Goal: Task Accomplishment & Management: Use online tool/utility

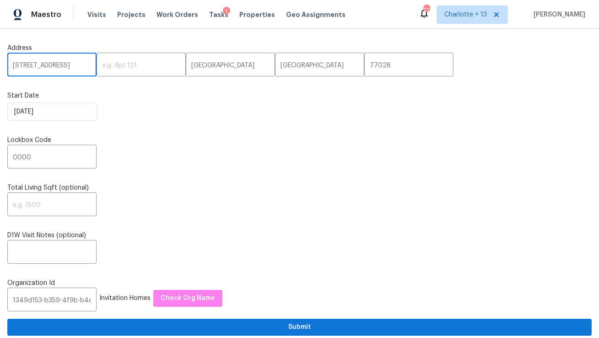
scroll to position [4, 0]
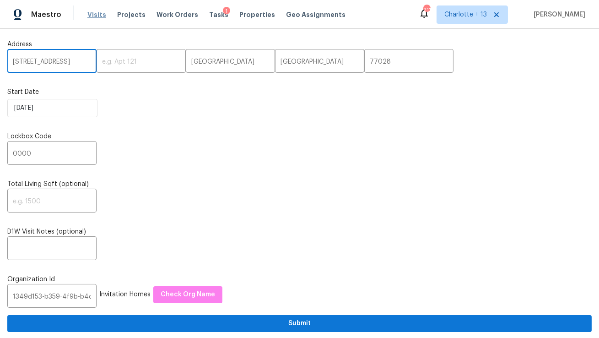
click at [97, 18] on span "Visits" at bounding box center [96, 14] width 19 height 9
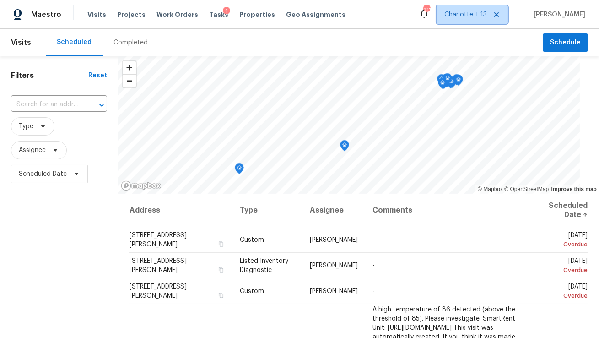
click at [484, 17] on span "Charlotte + 13" at bounding box center [465, 14] width 43 height 9
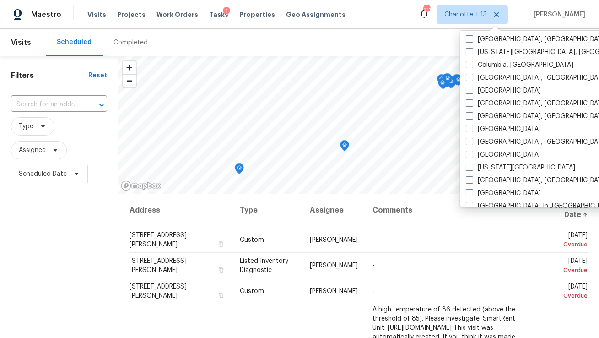
scroll to position [350, 0]
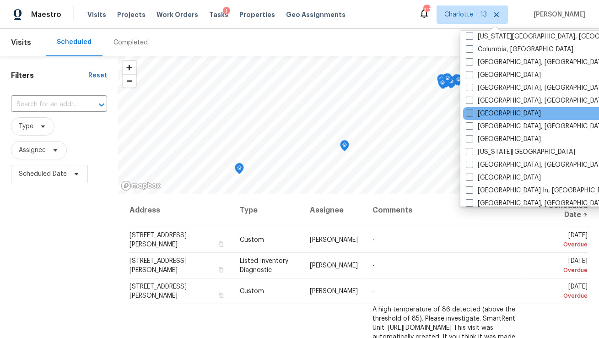
click at [488, 112] on label "[GEOGRAPHIC_DATA]" at bounding box center [503, 113] width 75 height 9
click at [472, 112] on input "[GEOGRAPHIC_DATA]" at bounding box center [469, 112] width 6 height 6
checkbox input "true"
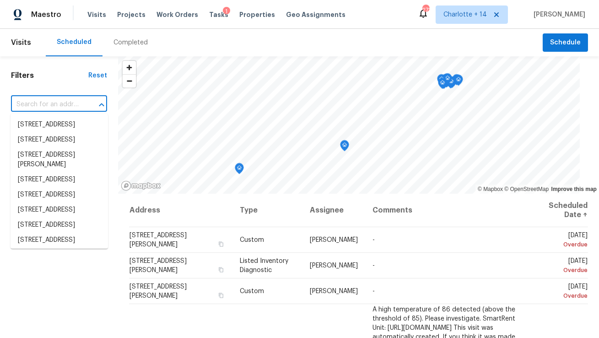
click at [37, 104] on input "text" at bounding box center [46, 104] width 70 height 14
paste input "7828 Homewood Ln, Houston, TX 77028"
type input "7828 Homewood Ln, Houston, TX 77028"
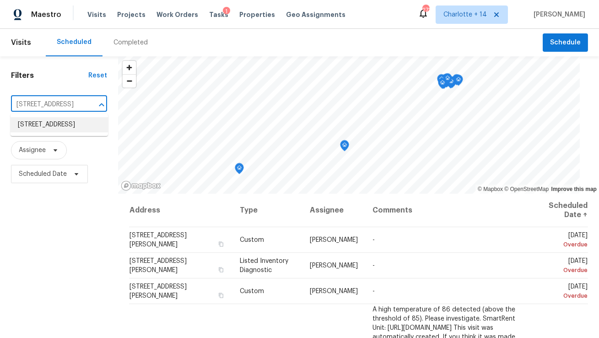
click at [41, 124] on li "7828 Homewood Ln, Houston, TX 77028" at bounding box center [59, 124] width 97 height 15
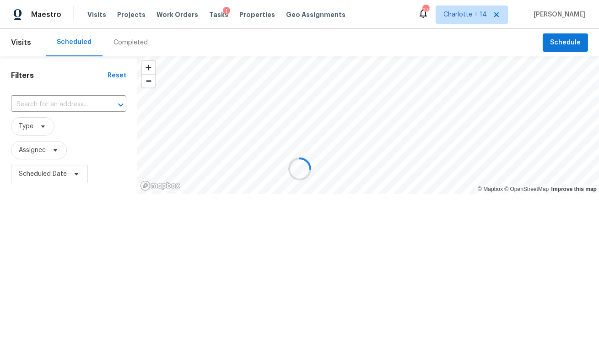
type input "7828 Homewood Ln, Houston, TX 77028"
click at [124, 9] on div "Visits Projects Work Orders Tasks 1 Properties Geo Assignments" at bounding box center [221, 14] width 269 height 18
click at [126, 17] on span "Projects" at bounding box center [131, 14] width 28 height 9
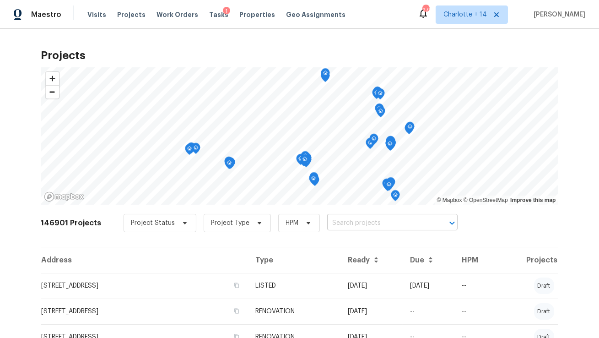
click at [360, 223] on input "text" at bounding box center [379, 223] width 105 height 14
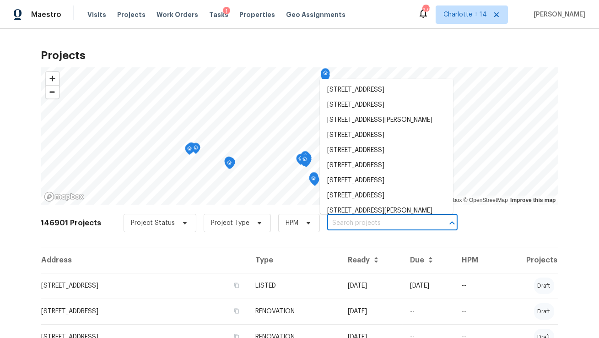
paste input "7828 Homewood Ln, Houston, TX 77028"
type input "7828 Homewood Ln, Houston, TX 77028"
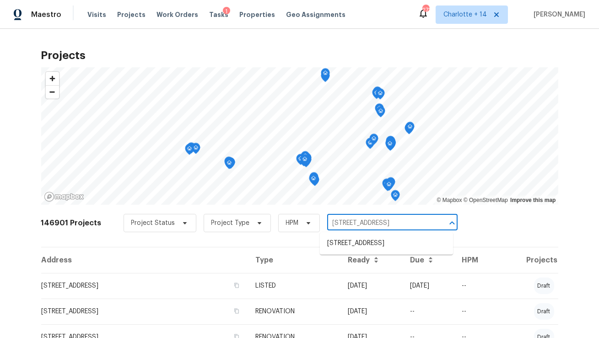
scroll to position [0, 18]
click at [360, 247] on li "7828 Homewood Ln, Houston, TX 77028" at bounding box center [386, 243] width 133 height 15
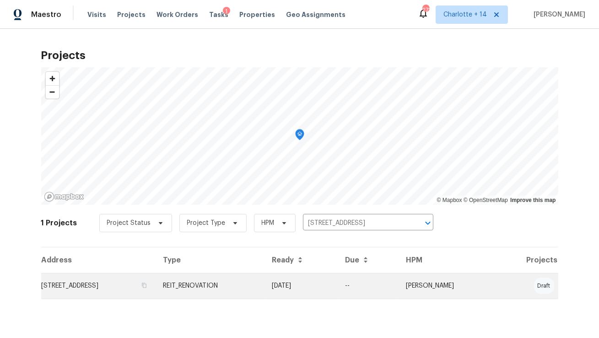
click at [147, 286] on td "7828 Homewood Ln, Houston, TX 77028" at bounding box center [98, 286] width 115 height 26
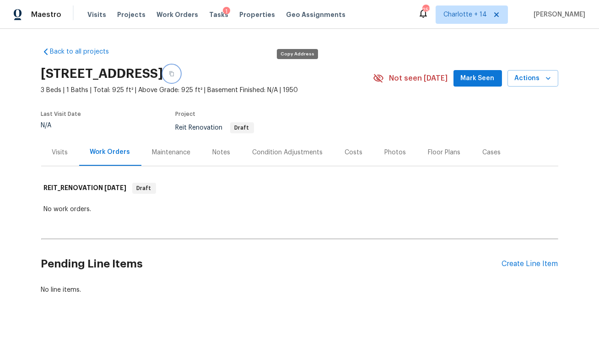
click at [174, 75] on icon "button" at bounding box center [171, 73] width 5 height 5
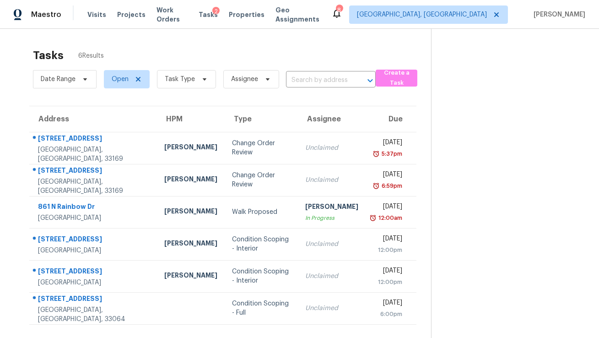
scroll to position [28, 0]
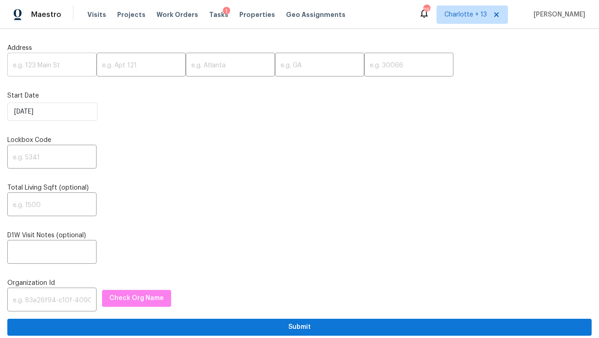
click at [60, 64] on input "text" at bounding box center [51, 65] width 89 height 21
paste input "[STREET_ADDRESS]"
click at [73, 65] on input "[STREET_ADDRESS]" at bounding box center [51, 65] width 89 height 21
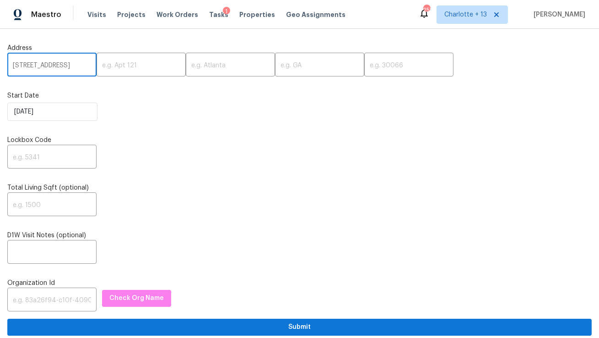
scroll to position [0, 38]
type input "[STREET_ADDRESS]"
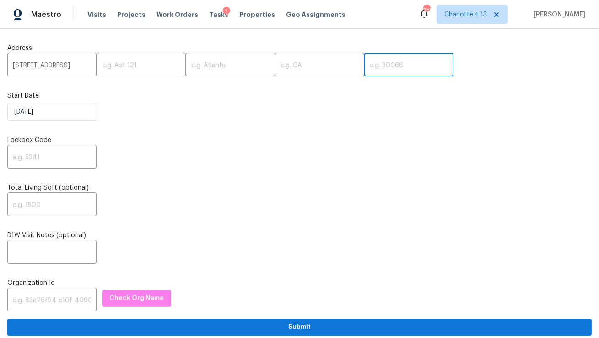
scroll to position [0, 0]
click at [364, 69] on input "text" at bounding box center [408, 65] width 89 height 21
paste input "30228"
type input "30228"
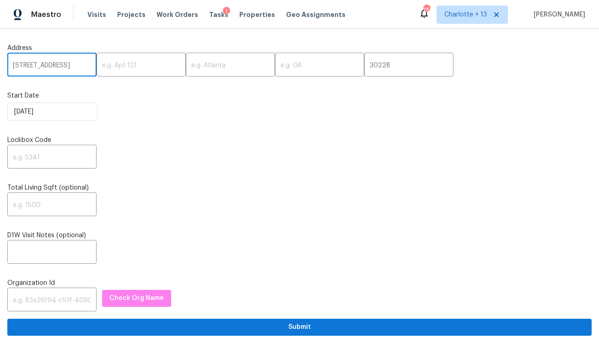
click at [48, 64] on input "11139 Silver Aspen Ct, Hampton, GA" at bounding box center [51, 65] width 89 height 21
type input "11139 Silver Aspen Ct,, GA"
click at [207, 68] on input "text" at bounding box center [230, 65] width 89 height 21
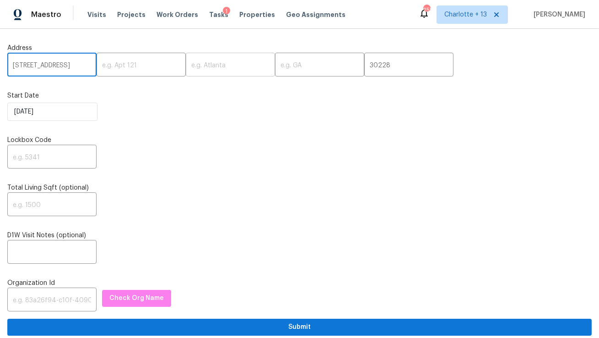
scroll to position [0, 0]
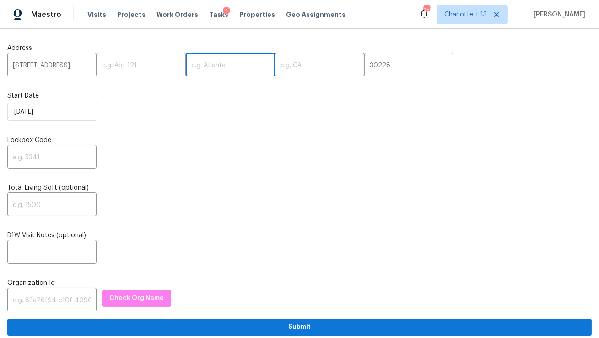
paste input "Hampton"
type input "Hampton"
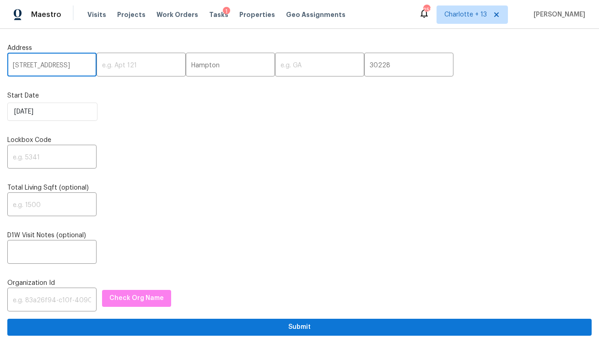
click at [70, 64] on input "11139 Silver Aspen Ct,, GA" at bounding box center [51, 65] width 89 height 21
click at [81, 66] on input "11139 Silver Aspen Ct,, GA" at bounding box center [51, 65] width 89 height 21
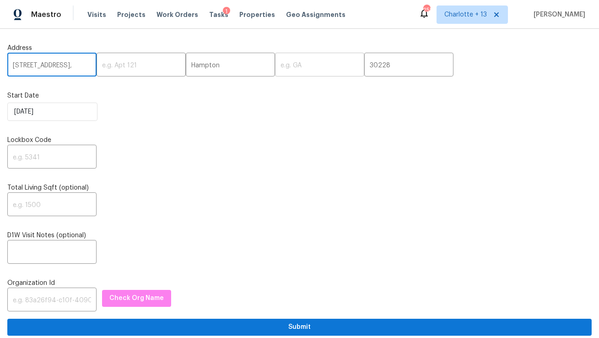
type input "11139 Silver Aspen Ct,,"
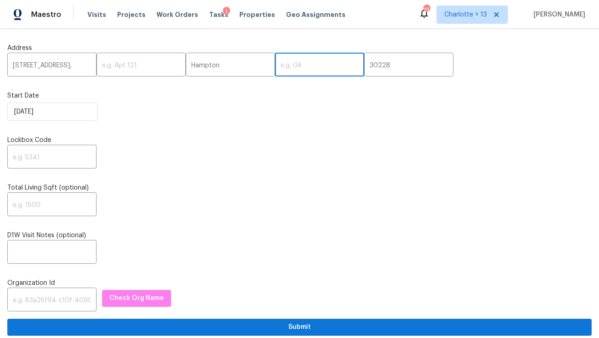
click at [275, 61] on input "text" at bounding box center [319, 65] width 89 height 21
paste input "GA"
type input "GA"
click at [82, 70] on input "11139 Silver Aspen Ct,," at bounding box center [51, 65] width 89 height 21
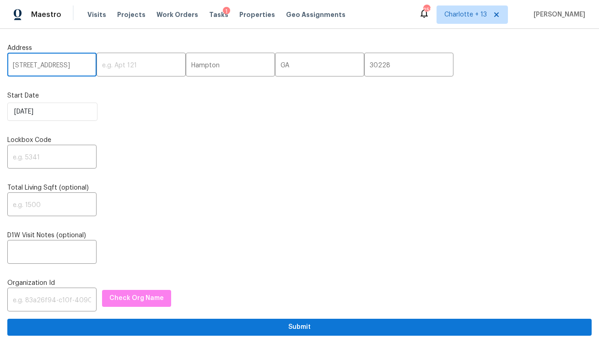
type input "11139 Silver Aspen Ct"
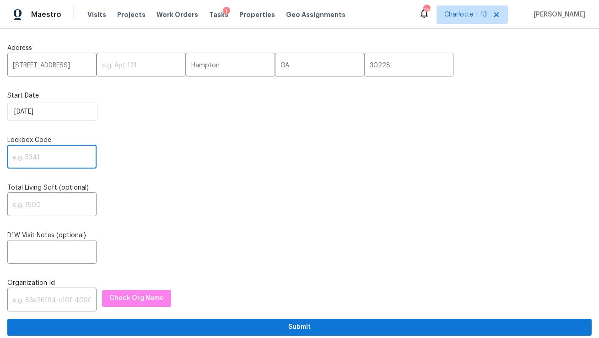
click at [54, 162] on input "text" at bounding box center [51, 157] width 89 height 21
type input "0000"
click at [62, 302] on input "text" at bounding box center [51, 300] width 89 height 21
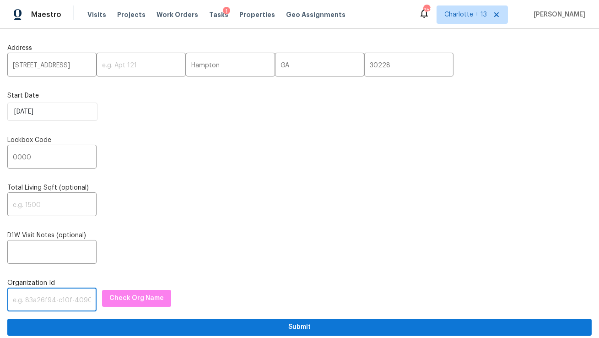
paste input "758a34e9-0551-496c-9c40-e120e2da879b"
type input "758a34e9-0551-496c-9c40-e120e2da879b"
click at [125, 289] on div "Organization Id 758a34e9-0551-496c-9c40-e120e2da879b ​ Check Org Name" at bounding box center [299, 294] width 584 height 33
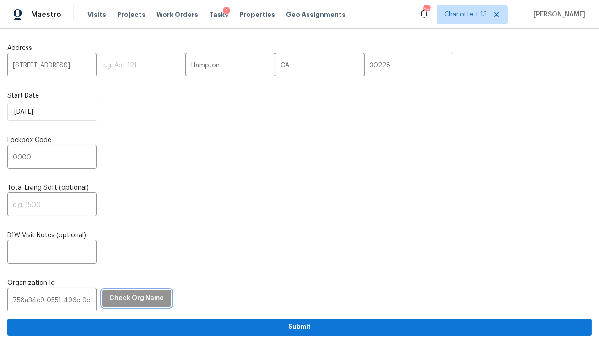
click at [125, 304] on button "Check Org Name" at bounding box center [136, 298] width 69 height 17
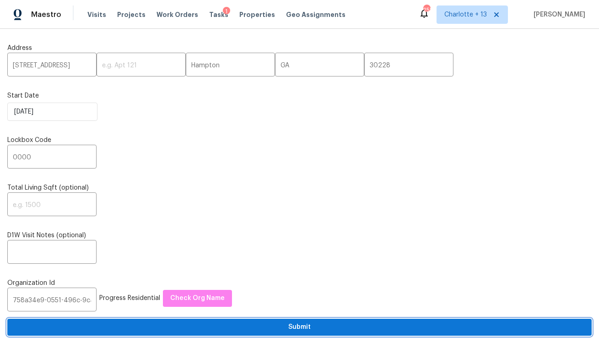
click at [150, 320] on button "Submit" at bounding box center [299, 326] width 584 height 17
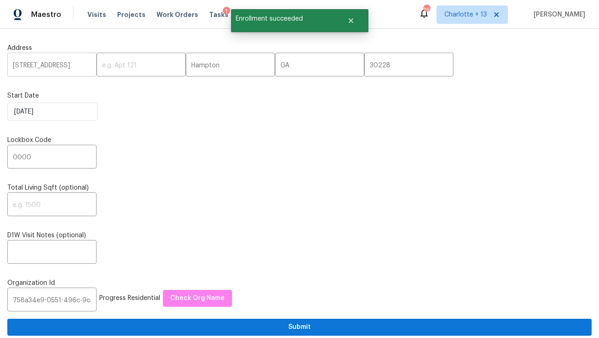
click at [38, 66] on input "11139 Silver Aspen Ct" at bounding box center [51, 65] width 89 height 21
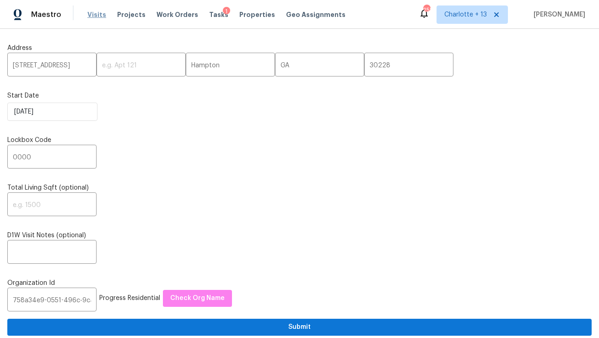
click at [93, 11] on span "Visits" at bounding box center [96, 14] width 19 height 9
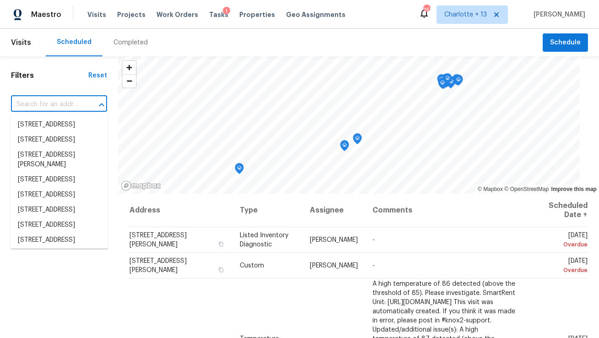
click at [55, 101] on input "text" at bounding box center [46, 104] width 70 height 14
paste input "11139 Silver Aspen Ct"
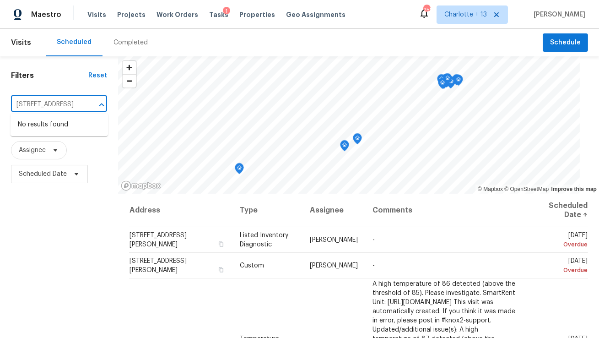
type input "11139 Silver Aspen Ct"
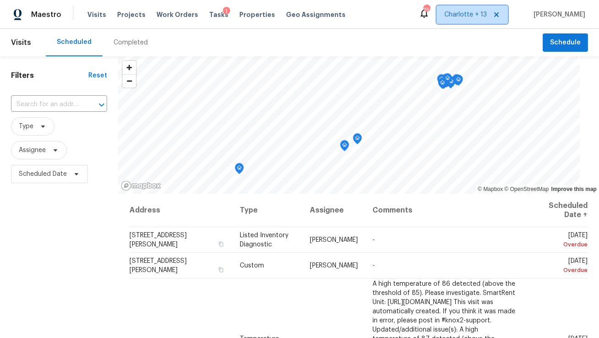
click at [487, 12] on span "Charlotte + 13" at bounding box center [465, 14] width 43 height 9
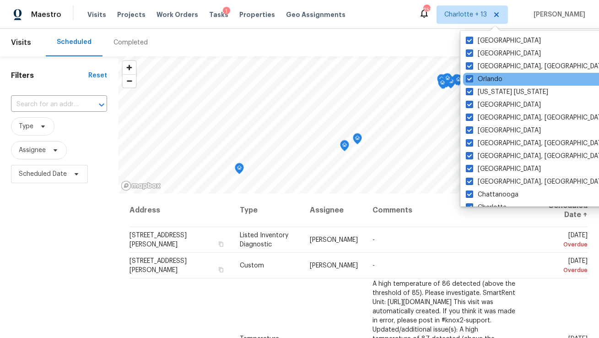
scroll to position [110, 0]
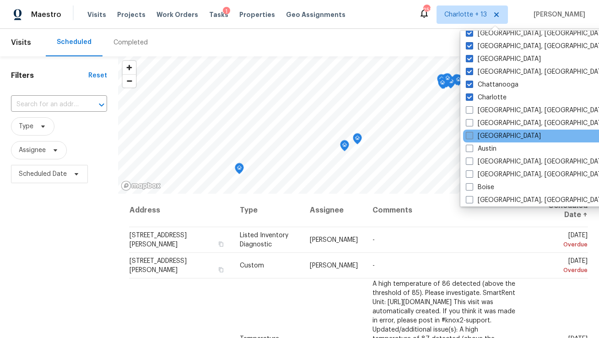
click at [496, 131] on label "Atlanta" at bounding box center [503, 135] width 75 height 9
click at [472, 131] on input "Atlanta" at bounding box center [469, 134] width 6 height 6
checkbox input "true"
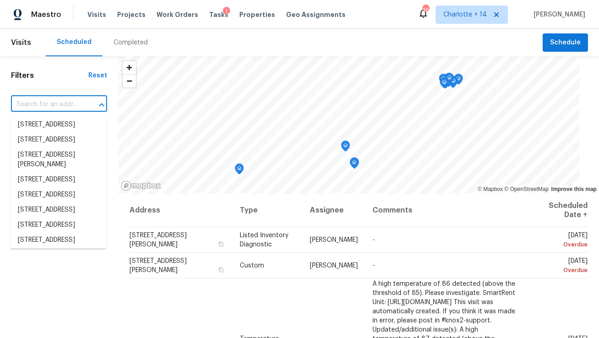
click at [70, 107] on input "text" at bounding box center [46, 104] width 70 height 14
paste input "11139 Silver Aspen Ct"
type input "11139 Silver Aspen Ct"
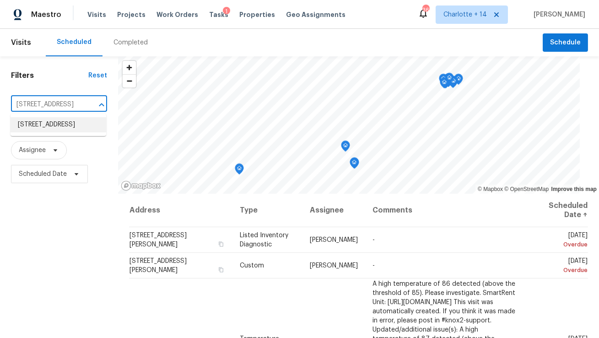
click at [67, 119] on li "11139 Silver Aspen Ct, Hampton, GA 30228" at bounding box center [59, 124] width 96 height 15
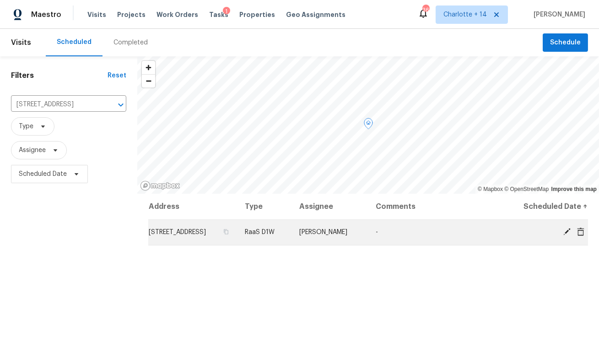
click at [582, 235] on icon at bounding box center [580, 231] width 7 height 8
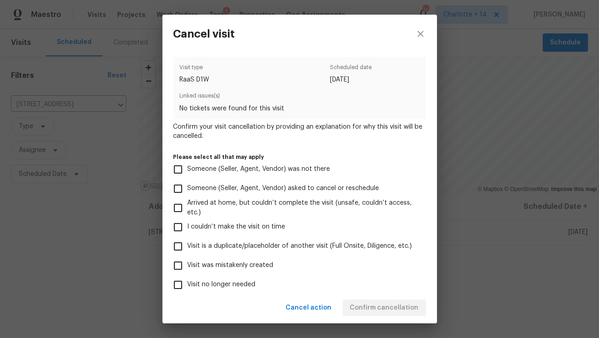
click at [248, 263] on span "Visit was mistakenly created" at bounding box center [231, 265] width 86 height 10
click at [188, 263] on input "Visit was mistakenly created" at bounding box center [177, 265] width 19 height 19
checkbox input "true"
click at [399, 308] on span "Confirm cancellation" at bounding box center [384, 307] width 69 height 11
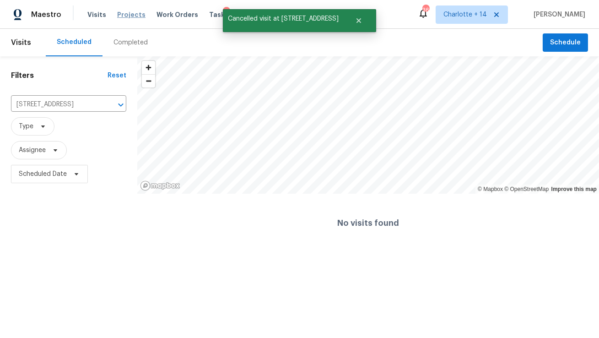
click at [122, 18] on span "Projects" at bounding box center [131, 14] width 28 height 9
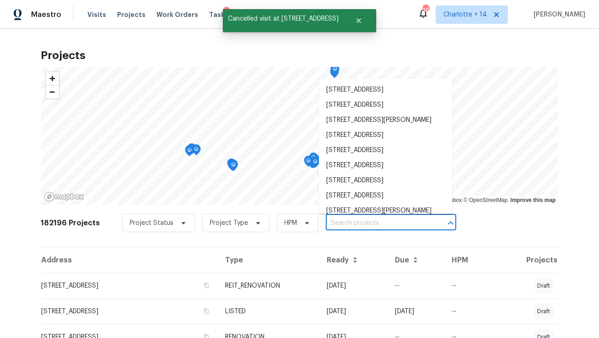
click at [375, 226] on input "text" at bounding box center [378, 223] width 105 height 14
paste input "11139 Silver Aspen Ct"
type input "11139 Silver Aspen Ct"
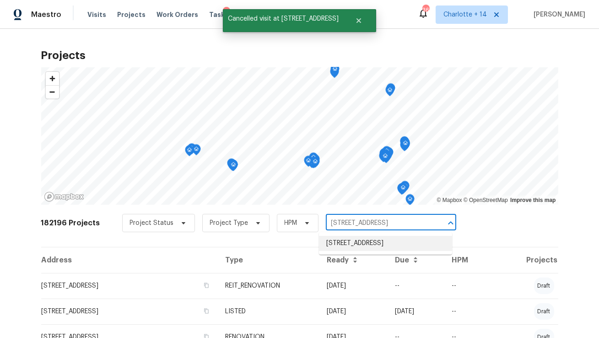
click at [359, 245] on li "11139 Silver Aspen Ct, Hampton, GA 30228" at bounding box center [385, 243] width 133 height 15
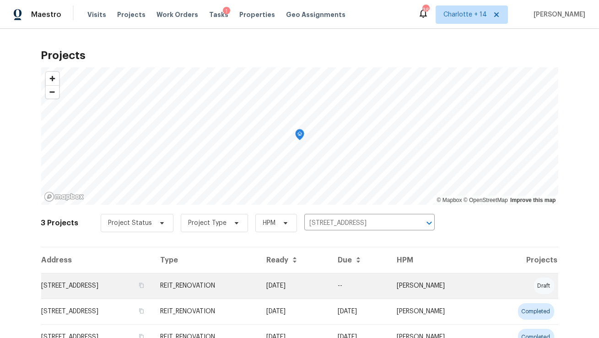
click at [94, 284] on td "11139 Silver Aspen Ct, Hampton, GA 30228" at bounding box center [97, 286] width 112 height 26
